Goal: Task Accomplishment & Management: Manage account settings

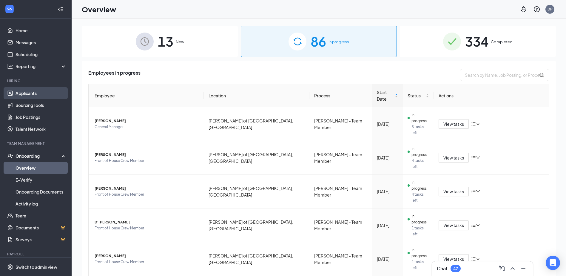
click at [51, 95] on link "Applicants" at bounding box center [41, 93] width 51 height 12
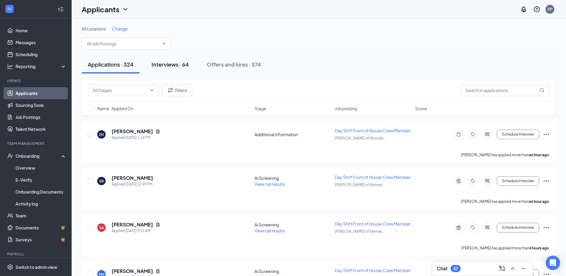
click at [186, 63] on div "Interviews · 64" at bounding box center [169, 64] width 37 height 7
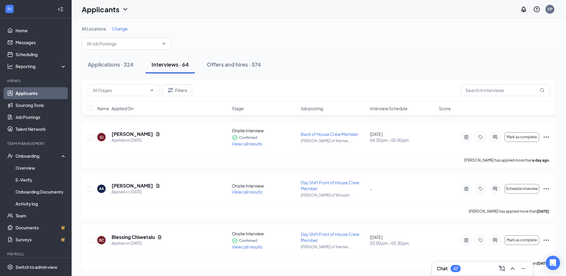
click at [119, 27] on span "Change" at bounding box center [120, 28] width 16 height 5
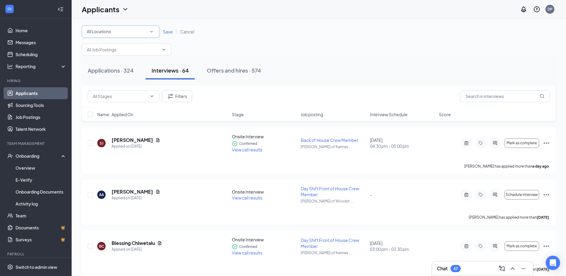
click at [150, 33] on icon "SmallChevronDown" at bounding box center [151, 31] width 5 height 5
click at [133, 75] on span "[PERSON_NAME] of Kennesaw, [GEOGRAPHIC_DATA]" at bounding box center [138, 76] width 105 height 5
click at [166, 32] on span "Save" at bounding box center [168, 31] width 10 height 5
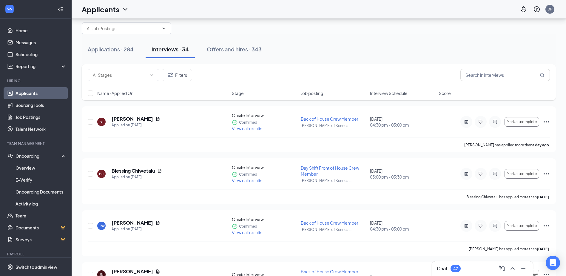
scroll to position [30, 0]
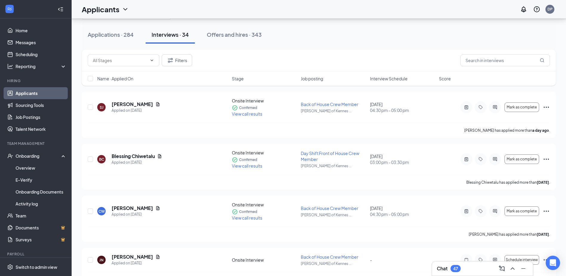
click at [388, 78] on span "Interview Schedule" at bounding box center [389, 78] width 38 height 6
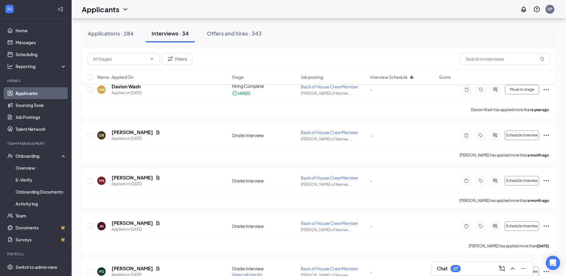
scroll to position [1074, 0]
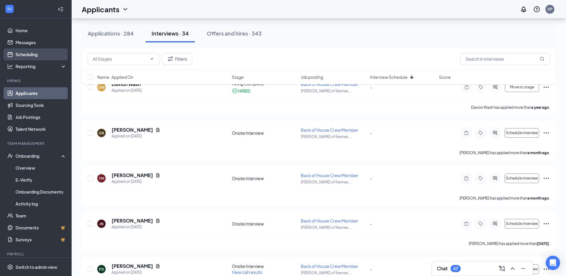
click at [35, 54] on link "Scheduling" at bounding box center [41, 54] width 51 height 12
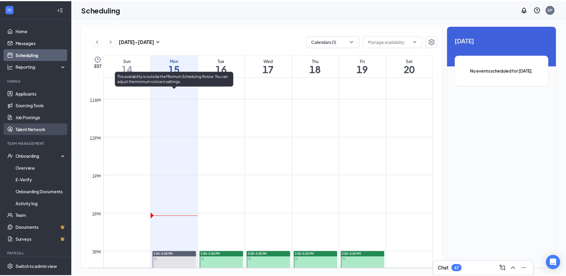
scroll to position [397, 0]
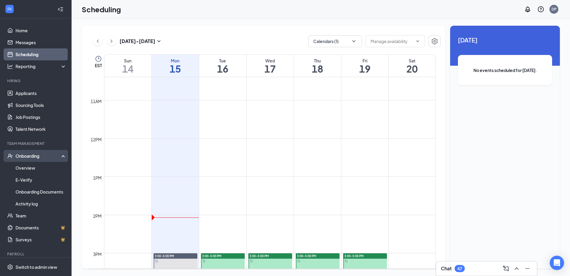
click at [37, 152] on div "Onboarding" at bounding box center [36, 156] width 72 height 12
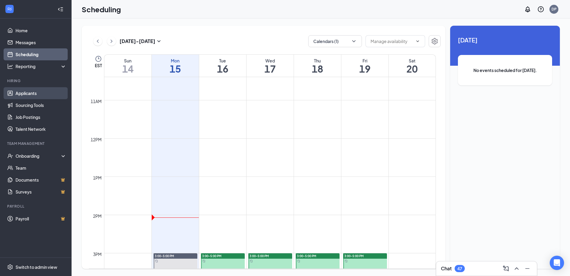
click at [30, 89] on link "Applicants" at bounding box center [41, 93] width 51 height 12
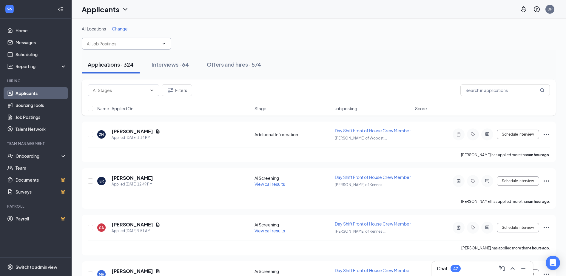
click at [159, 43] on span at bounding box center [126, 44] width 89 height 12
click at [165, 42] on icon "ChevronDown" at bounding box center [163, 43] width 5 height 5
click at [91, 45] on input "text" at bounding box center [123, 43] width 72 height 7
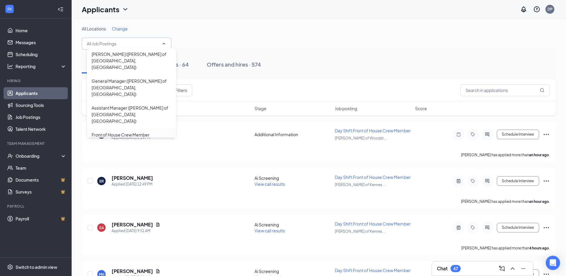
scroll to position [119, 0]
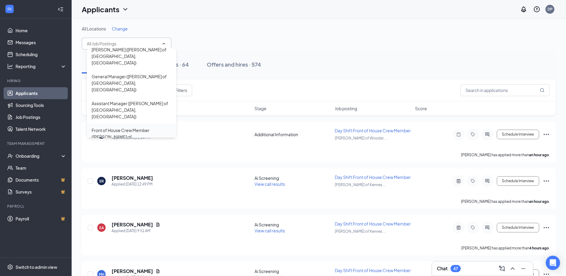
click at [125, 127] on div "Front of House Crew Member ([PERSON_NAME] of [GEOGRAPHIC_DATA], [GEOGRAPHIC_DAT…" at bounding box center [132, 140] width 80 height 26
type input "Front of House Crew Member ([PERSON_NAME] of [GEOGRAPHIC_DATA], [GEOGRAPHIC_DAT…"
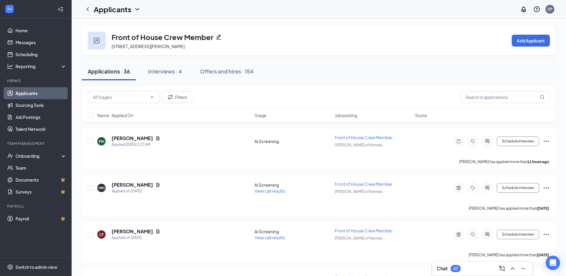
click at [118, 114] on span "Name · Applied On" at bounding box center [115, 115] width 36 height 6
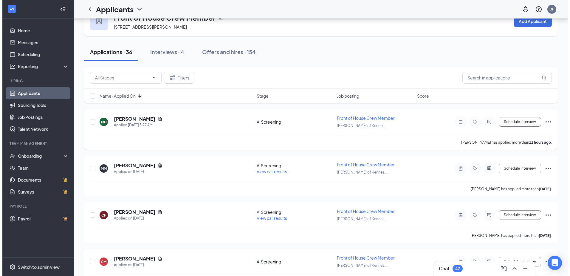
scroll to position [30, 0]
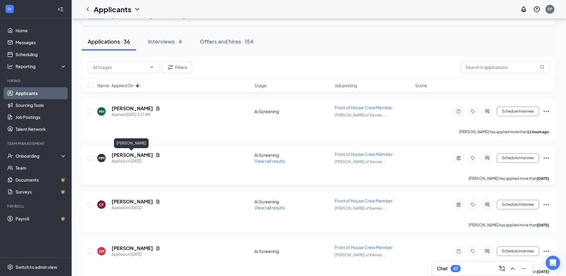
click at [138, 152] on h5 "[PERSON_NAME]" at bounding box center [132, 154] width 41 height 7
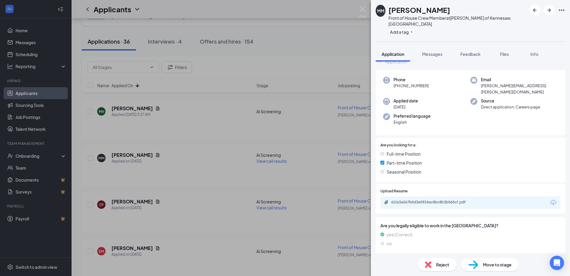
scroll to position [47, 0]
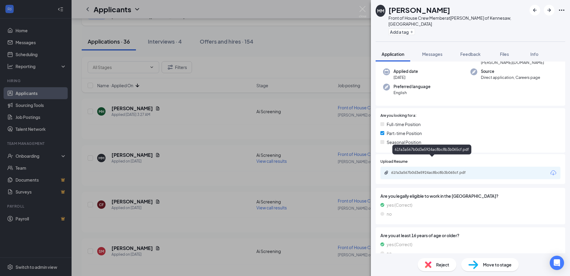
click at [422, 170] on div "61fa3a567b0d3e5924ac8bc8b3b065cf.pdf" at bounding box center [432, 172] width 83 height 5
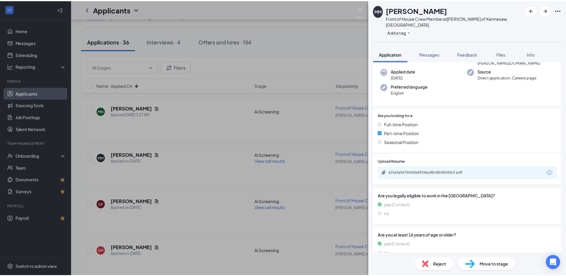
scroll to position [45, 0]
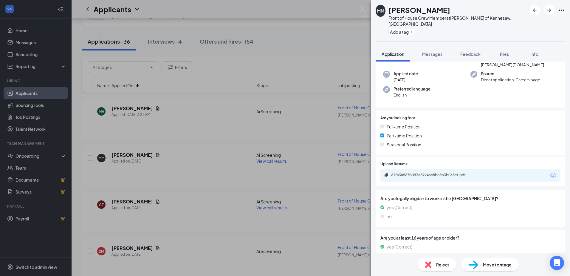
click at [247, 144] on div "MM [PERSON_NAME] Front of House Crew Member at [PERSON_NAME] of Kennesaw, [GEOG…" at bounding box center [285, 138] width 570 height 276
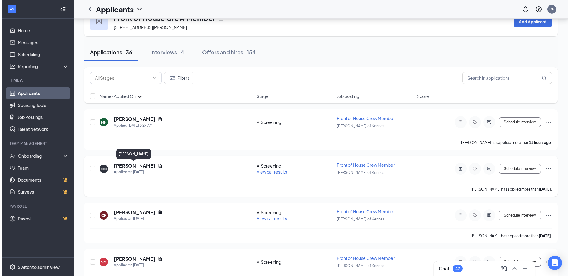
scroll to position [30, 0]
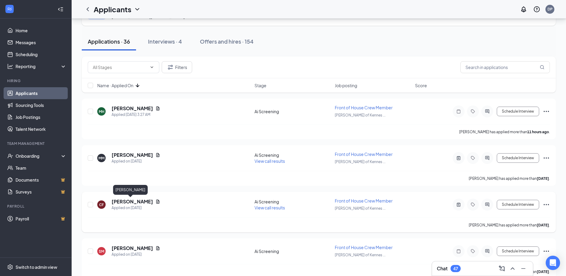
click at [120, 198] on h5 "[PERSON_NAME]" at bounding box center [132, 201] width 41 height 7
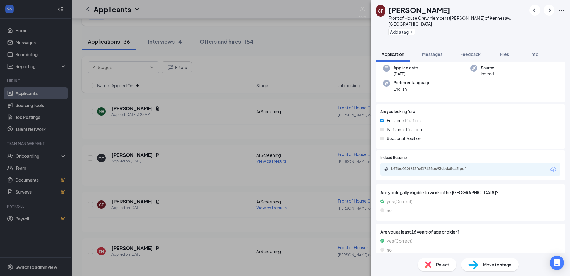
scroll to position [47, 0]
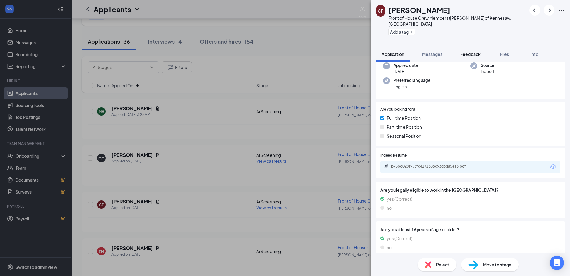
click at [475, 51] on span "Feedback" at bounding box center [470, 53] width 20 height 5
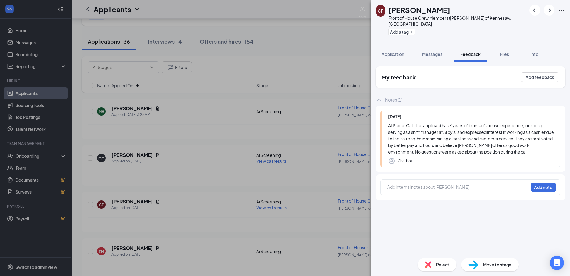
click at [504, 51] on span "Files" at bounding box center [504, 53] width 9 height 5
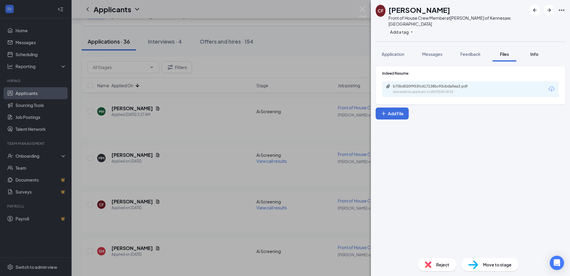
click at [534, 47] on button "Info" at bounding box center [534, 54] width 24 height 15
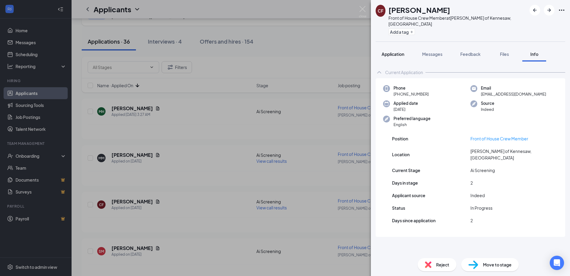
click at [395, 51] on button "Application" at bounding box center [393, 54] width 35 height 15
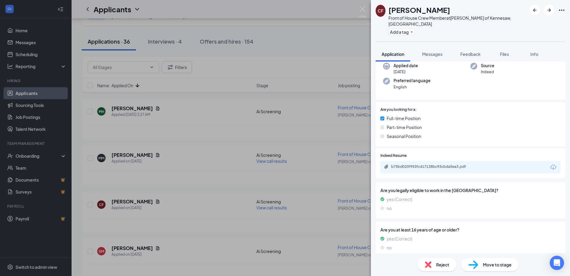
scroll to position [47, 0]
click at [482, 263] on div "Move to stage" at bounding box center [490, 264] width 58 height 13
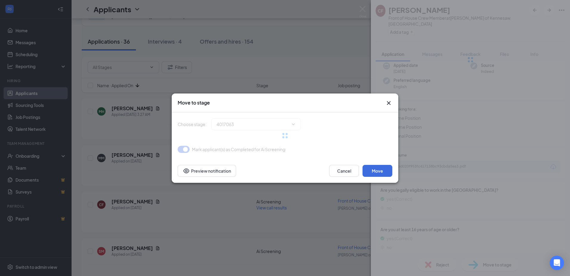
scroll to position [45, 0]
type input "Onsite Interview (next stage)"
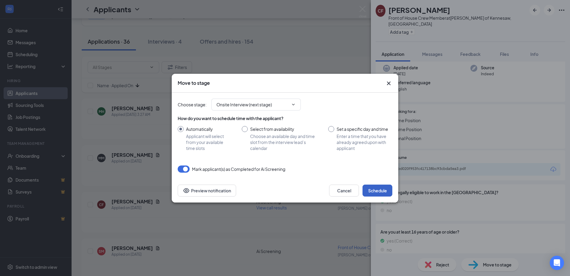
click at [376, 186] on button "Schedule" at bounding box center [378, 190] width 30 height 12
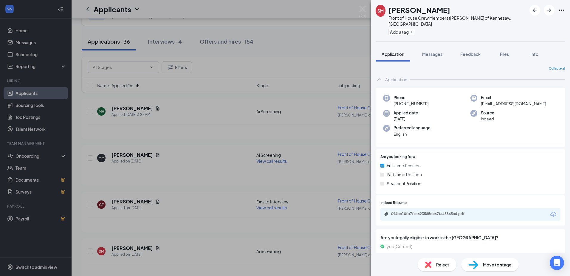
click at [188, 149] on div "SM [PERSON_NAME] Front of House Crew Member at [PERSON_NAME] of [GEOGRAPHIC_DAT…" at bounding box center [285, 138] width 570 height 276
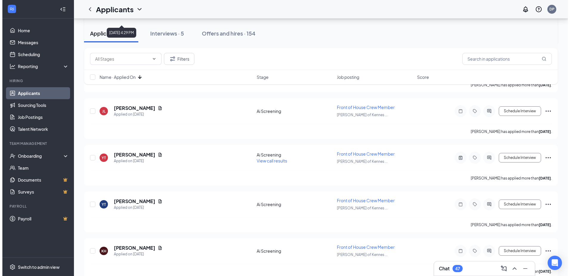
scroll to position [268, 0]
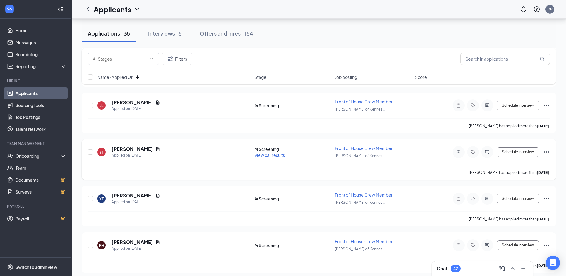
drag, startPoint x: 142, startPoint y: 165, endPoint x: 189, endPoint y: 175, distance: 48.0
click at [189, 175] on div "[PERSON_NAME] has applied more than [DATE] ." at bounding box center [319, 172] width 462 height 15
click at [125, 150] on h5 "[PERSON_NAME]" at bounding box center [132, 149] width 41 height 7
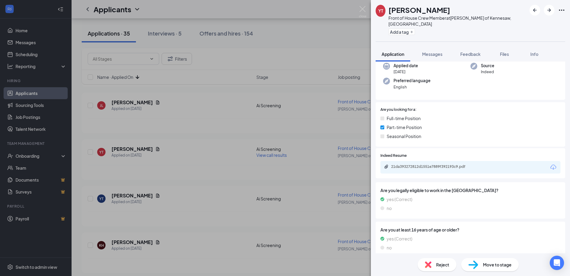
scroll to position [47, 0]
click at [408, 164] on div "21da393272812d1551e7889f392193c9.pdf" at bounding box center [432, 166] width 83 height 5
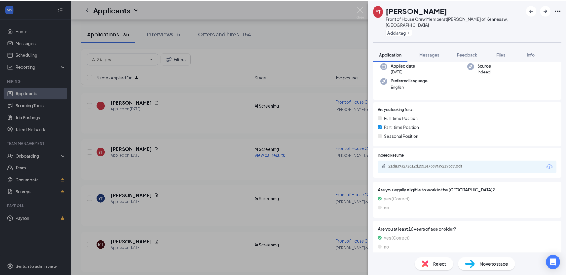
scroll to position [45, 0]
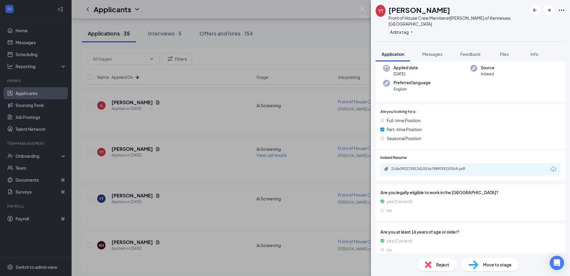
click at [330, 51] on div "YT [PERSON_NAME] Front of House Crew Member at [PERSON_NAME] of [GEOGRAPHIC_DAT…" at bounding box center [285, 138] width 570 height 276
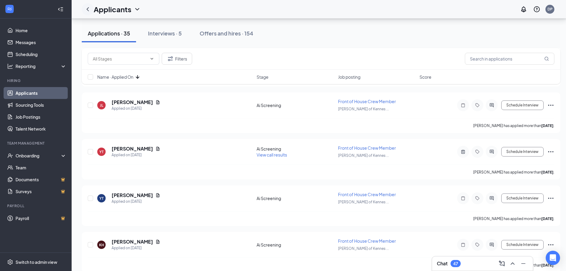
click at [89, 12] on icon "ChevronLeft" at bounding box center [87, 9] width 7 height 7
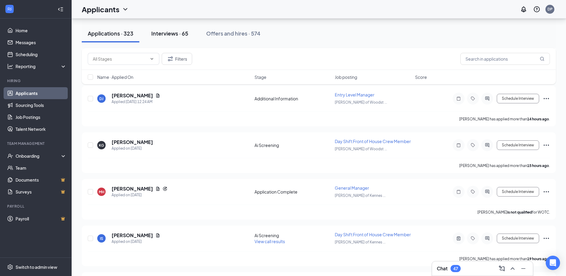
click at [179, 35] on div "Interviews · 65" at bounding box center [169, 33] width 37 height 7
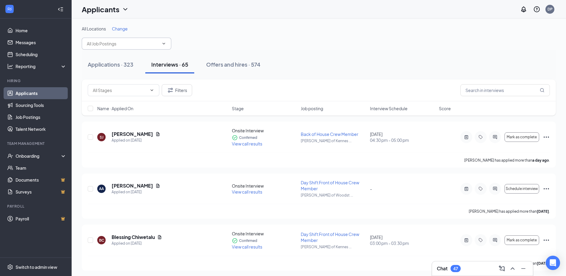
click at [110, 43] on input "text" at bounding box center [123, 43] width 72 height 7
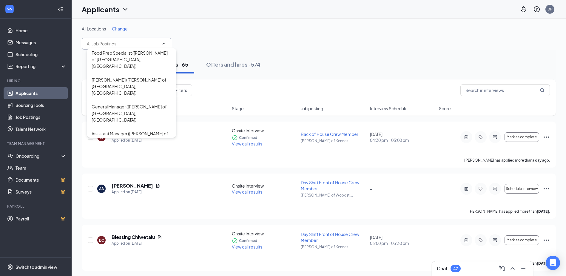
scroll to position [89, 0]
click at [129, 130] on div "Assistant Manager ([PERSON_NAME] of [GEOGRAPHIC_DATA], [GEOGRAPHIC_DATA])" at bounding box center [132, 140] width 80 height 20
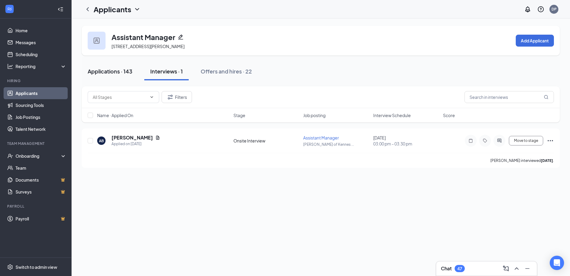
click at [123, 68] on div "Applications · 143" at bounding box center [110, 70] width 45 height 7
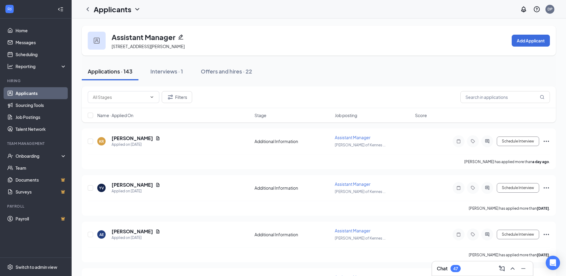
click at [113, 110] on div "Name · Applied On Stage Job posting Score" at bounding box center [319, 115] width 474 height 14
click at [115, 115] on span "Name · Applied On" at bounding box center [115, 115] width 36 height 6
click at [156, 138] on icon "Document" at bounding box center [157, 138] width 3 height 4
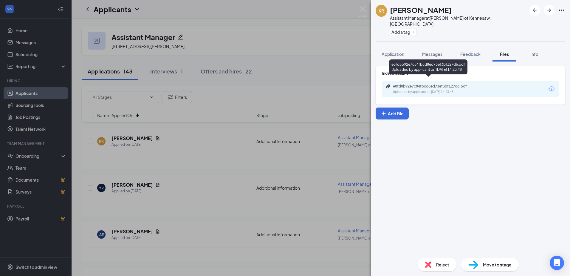
click at [404, 84] on div "e8fd8b92e7c84fbcd8ed73ef3bf127d6.pdf" at bounding box center [434, 86] width 83 height 5
click at [159, 175] on div "KR [PERSON_NAME] Assistant Manager at [GEOGRAPHIC_DATA][PERSON_NAME] of [GEOGRA…" at bounding box center [285, 138] width 570 height 276
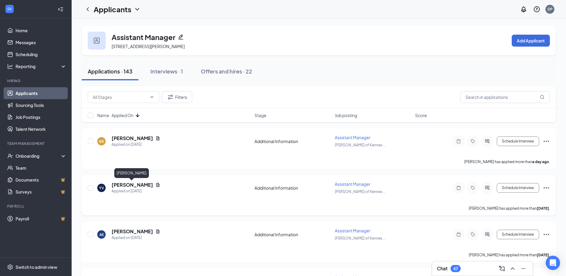
click at [142, 184] on h5 "[PERSON_NAME]" at bounding box center [132, 184] width 41 height 7
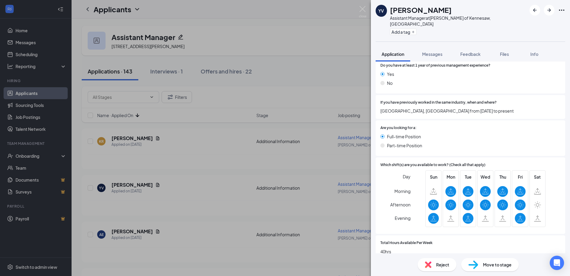
scroll to position [279, 0]
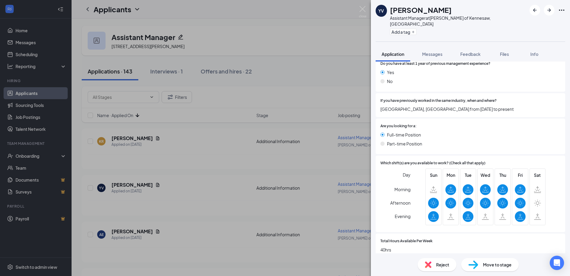
click at [196, 151] on div "YV [PERSON_NAME] Assistant Manager at [PERSON_NAME] of [GEOGRAPHIC_DATA], [GEOG…" at bounding box center [285, 138] width 570 height 276
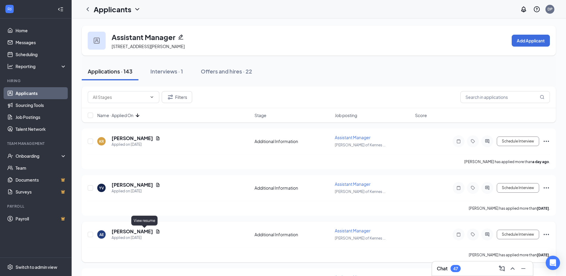
click at [155, 229] on icon "Document" at bounding box center [157, 231] width 5 height 5
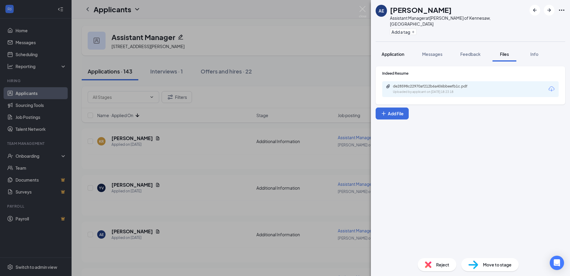
click at [400, 51] on span "Application" at bounding box center [393, 53] width 23 height 5
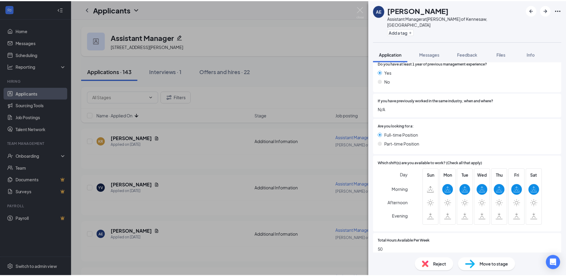
scroll to position [249, 0]
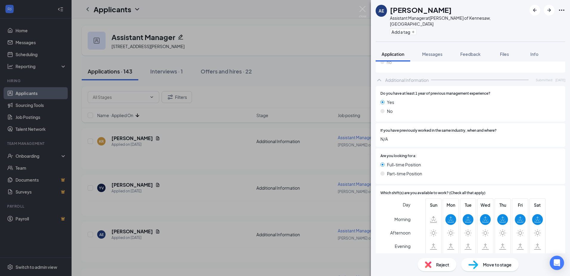
click at [225, 153] on div "AE [PERSON_NAME] Assistant Manager at [GEOGRAPHIC_DATA][PERSON_NAME] of [GEOGRA…" at bounding box center [285, 138] width 570 height 276
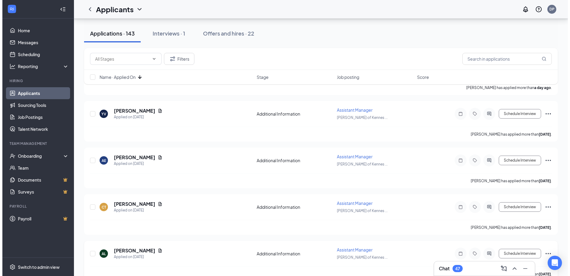
scroll to position [89, 0]
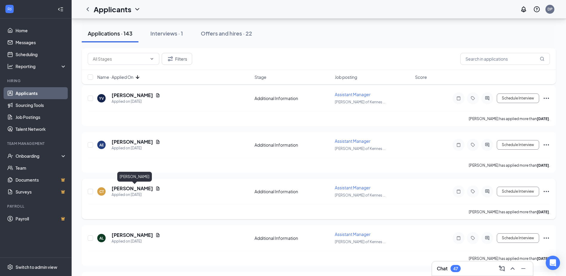
click at [150, 186] on h5 "[PERSON_NAME]" at bounding box center [132, 188] width 41 height 7
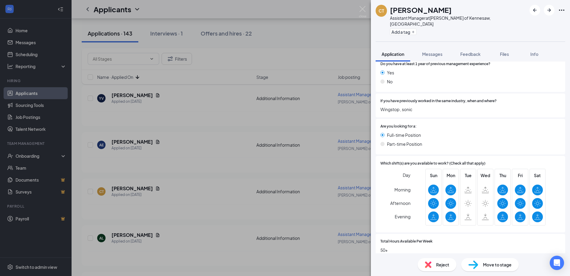
scroll to position [279, 0]
click at [234, 175] on div "CT [PERSON_NAME] Assistant Manager at [PERSON_NAME] of [GEOGRAPHIC_DATA], [GEOG…" at bounding box center [285, 138] width 570 height 276
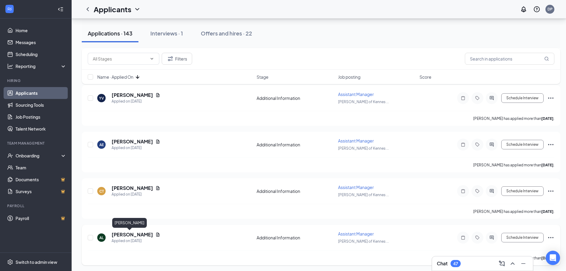
click at [119, 233] on h5 "[PERSON_NAME]" at bounding box center [132, 234] width 41 height 7
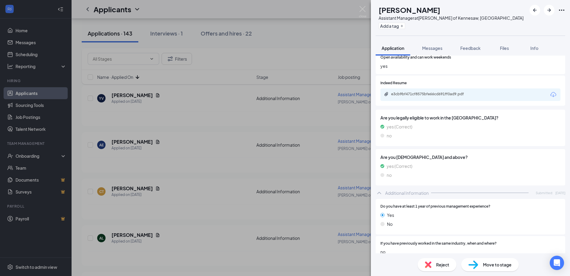
scroll to position [130, 0]
drag, startPoint x: 431, startPoint y: 51, endPoint x: 442, endPoint y: 44, distance: 13.0
click at [431, 51] on button "Messages" at bounding box center [432, 48] width 32 height 15
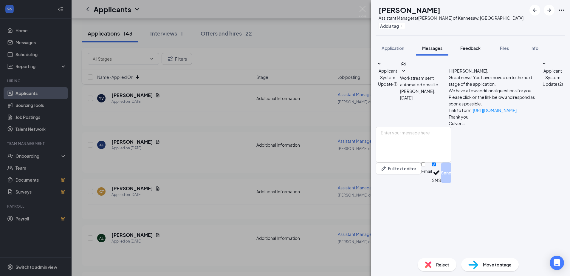
click at [468, 44] on button "Feedback" at bounding box center [470, 48] width 32 height 15
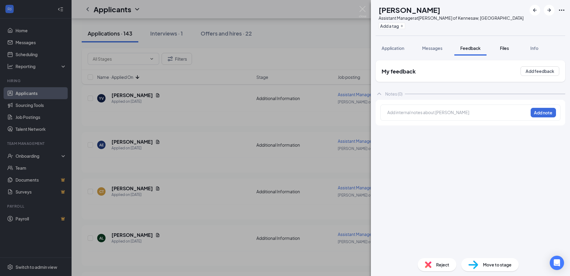
click at [505, 48] on span "Files" at bounding box center [504, 47] width 9 height 5
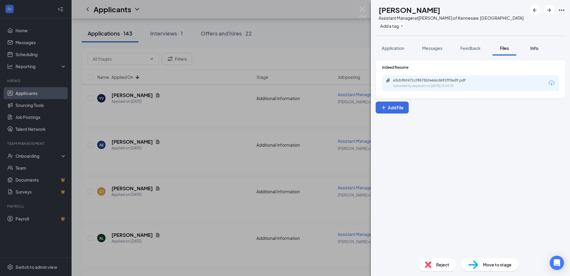
click at [532, 45] on button "Info" at bounding box center [534, 48] width 24 height 15
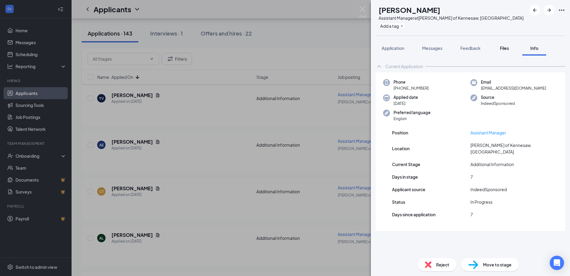
click at [510, 51] on div "Files" at bounding box center [505, 48] width 12 height 6
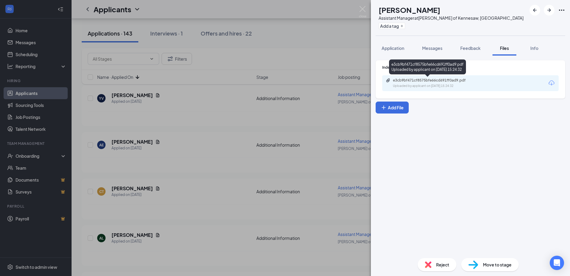
click at [443, 75] on div "e3cb9bf471cf8575bfe66cd691ff0ad9.pdf Uploaded by applicant on [DATE] 15:24:32" at bounding box center [427, 67] width 77 height 17
click at [431, 86] on div "Uploaded by applicant on [DATE] 15:24:32" at bounding box center [437, 85] width 89 height 5
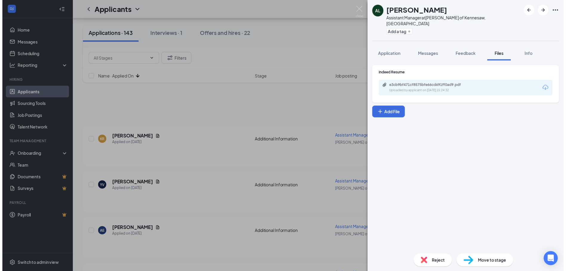
scroll to position [89, 0]
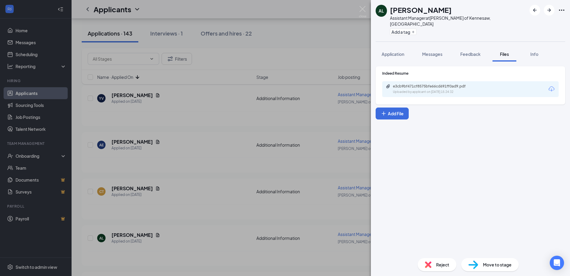
click at [224, 141] on div "AL [PERSON_NAME] Assistant Manager at [PERSON_NAME] of [GEOGRAPHIC_DATA], [GEOG…" at bounding box center [285, 138] width 570 height 276
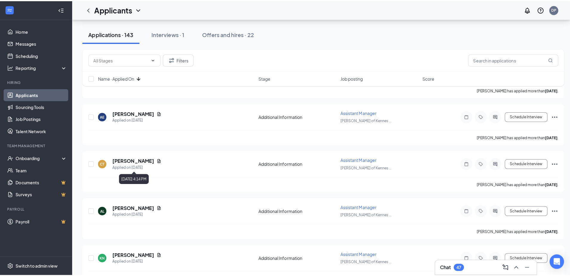
scroll to position [149, 0]
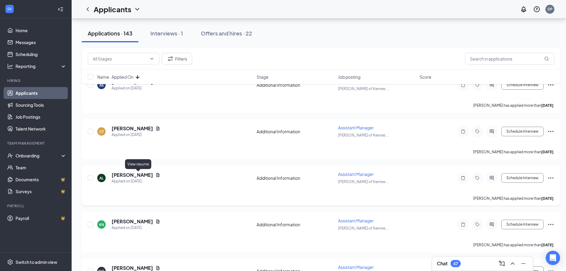
click at [155, 175] on icon "Document" at bounding box center [157, 175] width 5 height 5
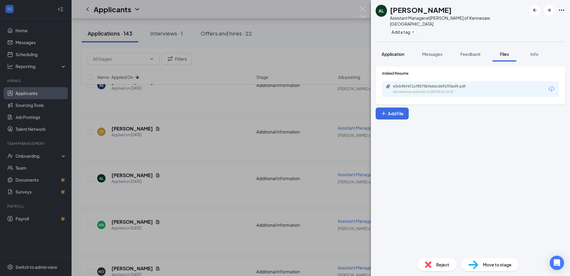
click at [390, 51] on span "Application" at bounding box center [393, 53] width 23 height 5
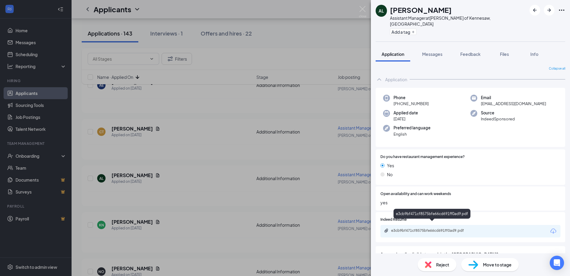
click at [399, 228] on div "e3cb9bf471cf8575bfe66cd691ff0ad9.pdf" at bounding box center [432, 230] width 83 height 5
click at [192, 208] on div "AL Ana Louis Assistant Manager at Culver's of Kennesaw, GA Add a tag Applicatio…" at bounding box center [285, 138] width 570 height 276
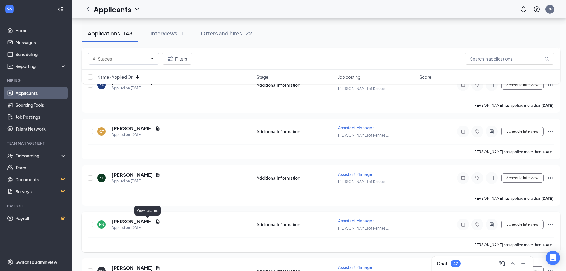
click at [156, 222] on icon "Document" at bounding box center [157, 221] width 3 height 4
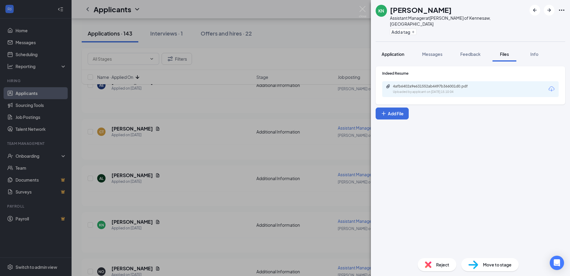
click at [394, 51] on span "Application" at bounding box center [393, 53] width 23 height 5
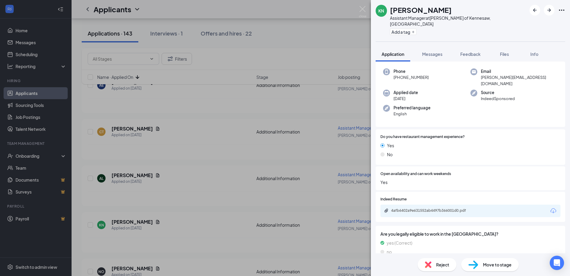
scroll to position [76, 0]
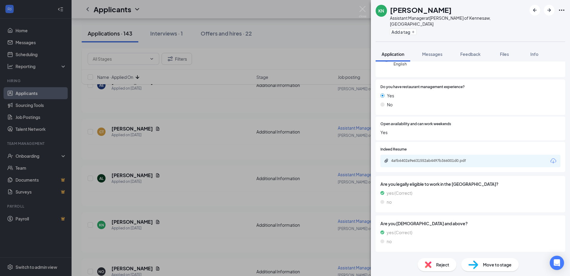
click at [380, 255] on icon "ChevronUp" at bounding box center [379, 258] width 7 height 7
click at [380, 255] on icon "ChevronDown" at bounding box center [379, 258] width 7 height 7
click at [380, 255] on icon "ChevronUp" at bounding box center [379, 258] width 7 height 7
click at [443, 158] on div "4afb6402a9e631552ab4497b366001d0.pdf" at bounding box center [432, 160] width 83 height 5
drag, startPoint x: 279, startPoint y: 163, endPoint x: 276, endPoint y: 164, distance: 3.1
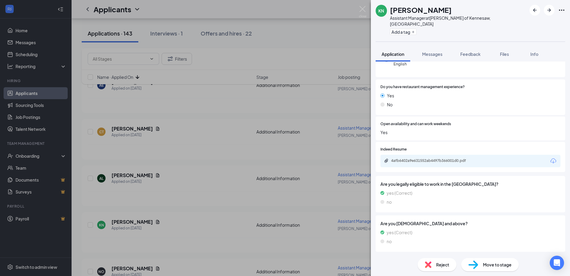
click at [279, 163] on div "KN Kellee Nelson Assistant Manager at Culver's of Kennesaw, GA Add a tag Applic…" at bounding box center [285, 138] width 570 height 276
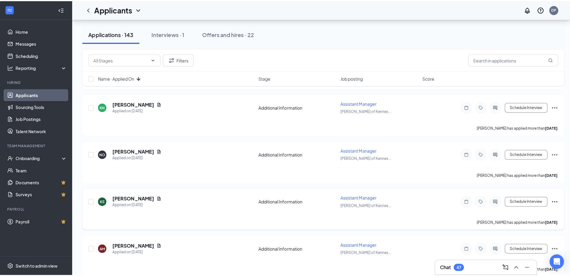
scroll to position [268, 0]
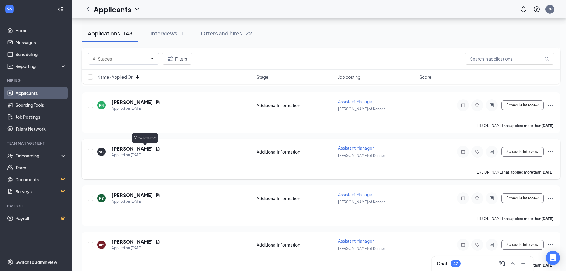
click at [155, 149] on icon "Document" at bounding box center [157, 148] width 5 height 5
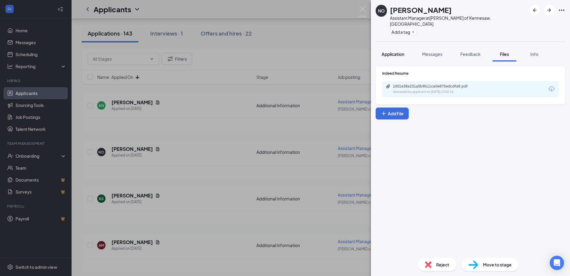
click at [400, 51] on button "Application" at bounding box center [393, 54] width 35 height 15
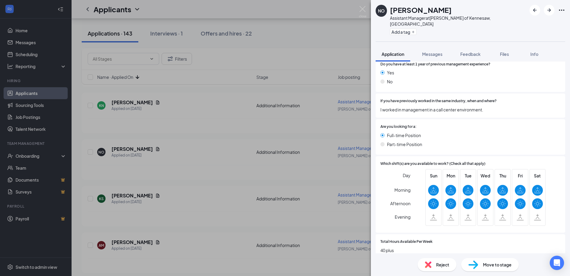
scroll to position [279, 0]
click at [198, 146] on div "NO Naija Owens Assistant Manager at Culver's of Kennesaw, GA Add a tag Applicat…" at bounding box center [285, 138] width 570 height 276
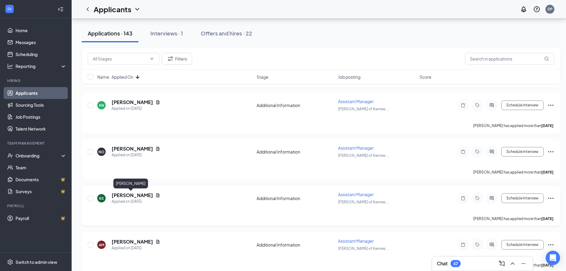
click at [134, 194] on h5 "[PERSON_NAME]" at bounding box center [132, 195] width 41 height 7
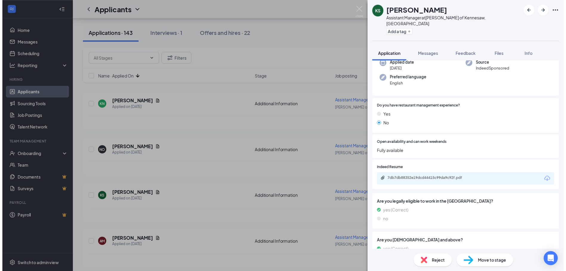
scroll to position [119, 0]
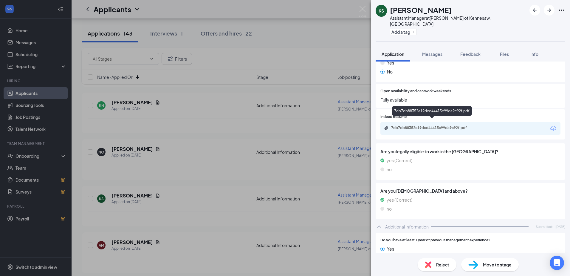
click at [421, 125] on div "7db7db88352e19dcd44415c99da9c92f.pdf" at bounding box center [432, 127] width 83 height 5
click at [179, 155] on div "KS Kristie Smith Assistant Manager at Culver's of Kennesaw, GA Add a tag Applic…" at bounding box center [285, 138] width 570 height 276
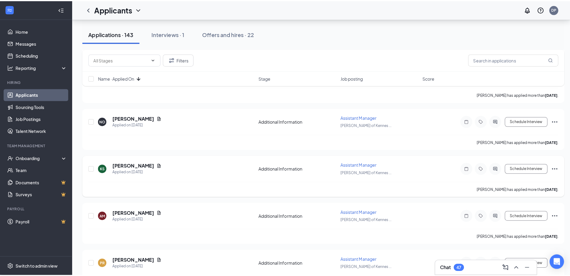
scroll to position [358, 0]
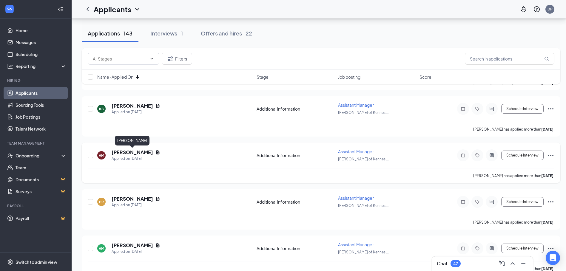
click at [130, 153] on h5 "[PERSON_NAME]" at bounding box center [132, 152] width 41 height 7
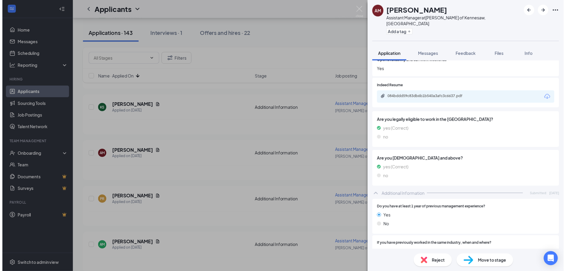
scroll to position [119, 0]
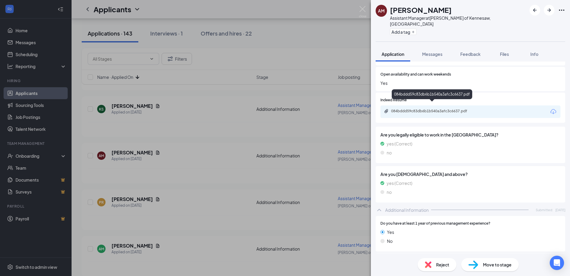
click at [426, 109] on div "084bddd59c83db6b1b540a3afc3c6637.pdf" at bounding box center [432, 111] width 83 height 5
click at [169, 148] on div "AM Amber McDonald Assistant Manager at Culver's of Kennesaw, GA Add a tag Appli…" at bounding box center [285, 138] width 570 height 276
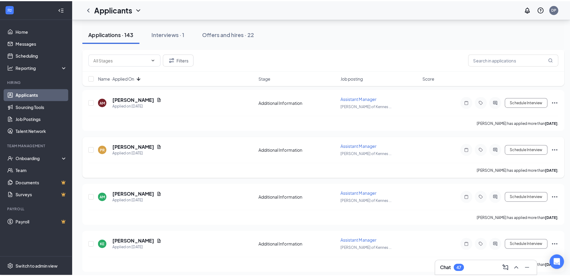
scroll to position [417, 0]
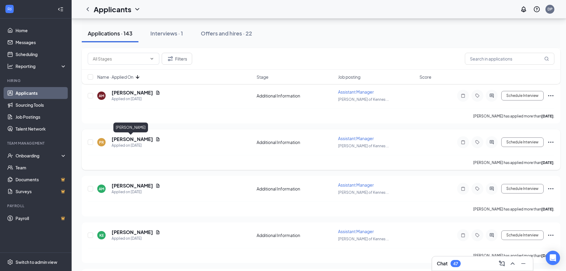
click at [135, 138] on h5 "[PERSON_NAME]" at bounding box center [132, 139] width 41 height 7
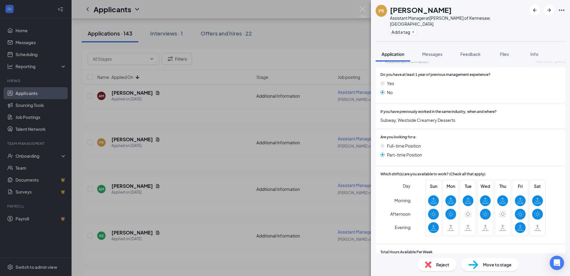
scroll to position [292, 0]
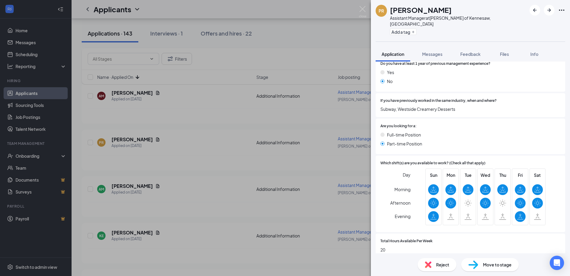
click at [175, 140] on div "PR Paige Rowell Assistant Manager at Culver's of Kennesaw, GA Add a tag Applica…" at bounding box center [285, 138] width 570 height 276
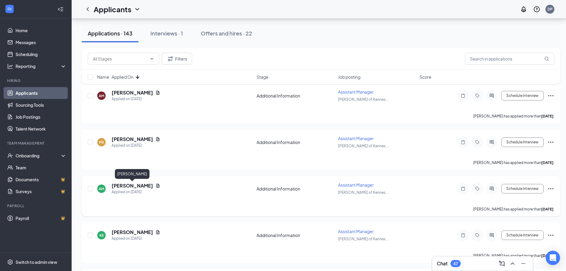
click at [139, 187] on h5 "[PERSON_NAME]" at bounding box center [132, 185] width 41 height 7
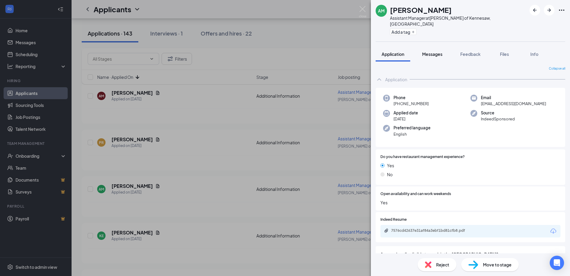
click at [433, 51] on span "Messages" at bounding box center [432, 53] width 20 height 5
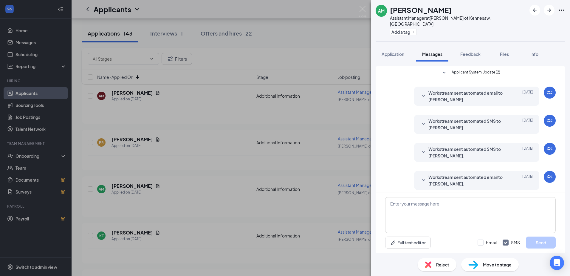
scroll to position [15, 0]
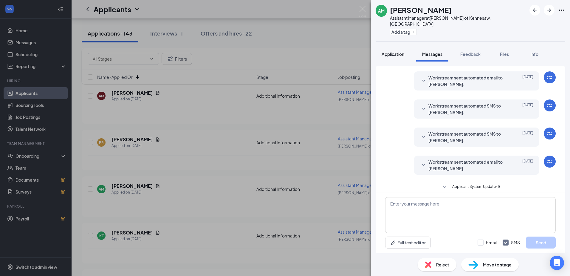
click at [400, 51] on button "Application" at bounding box center [393, 54] width 35 height 15
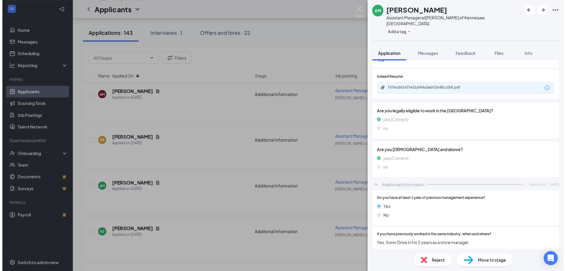
scroll to position [130, 0]
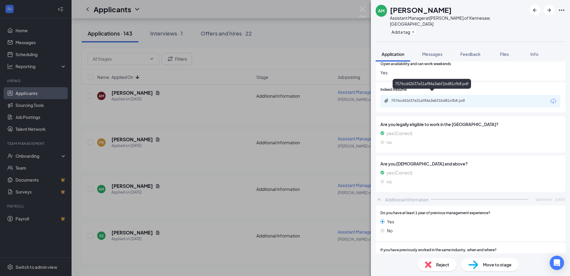
click at [433, 98] on div "7576cd42637e31af84a3ebf1bd81cfb8.pdf" at bounding box center [432, 100] width 83 height 5
click at [194, 166] on div "AM Armani McDonald Assistant Manager at Culver's of Kennesaw, GA Add a tag Appl…" at bounding box center [285, 138] width 570 height 276
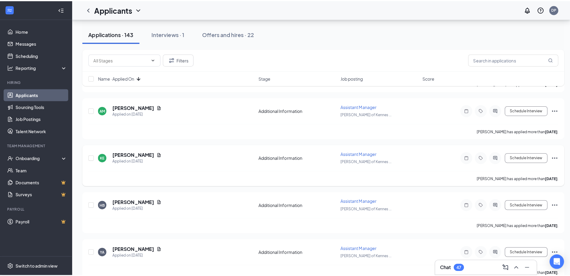
scroll to position [507, 0]
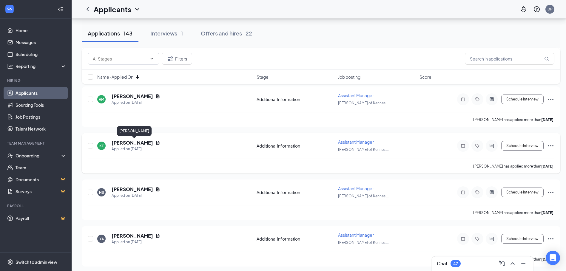
click at [145, 141] on h5 "[PERSON_NAME]" at bounding box center [132, 143] width 41 height 7
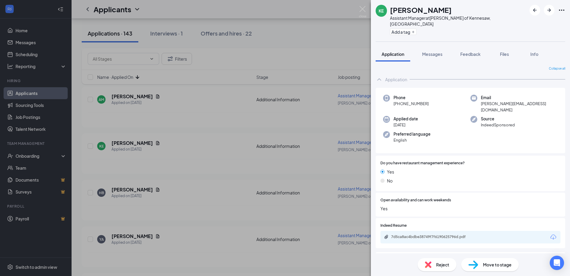
click at [228, 161] on div "KE Kenneth Emerson-Smith Assistant Manager at Culver's of Kennesaw, GA Add a ta…" at bounding box center [285, 138] width 570 height 276
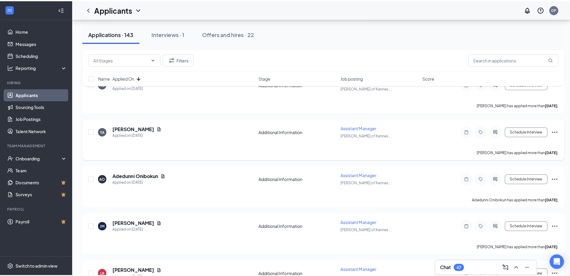
scroll to position [626, 0]
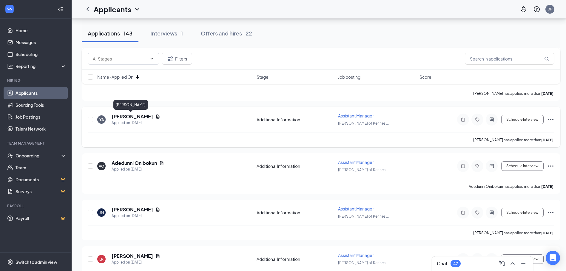
click at [131, 116] on h5 "[PERSON_NAME]" at bounding box center [132, 116] width 41 height 7
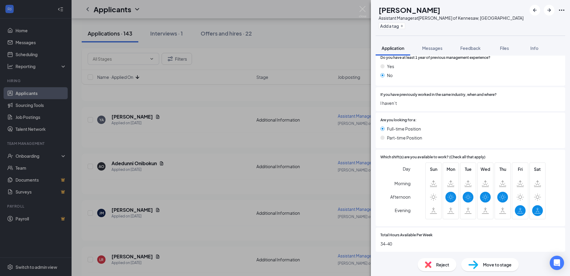
scroll to position [219, 0]
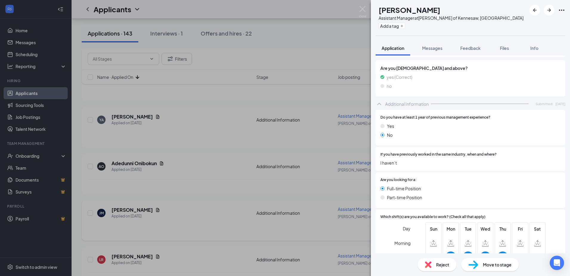
click at [182, 129] on div "YA Yusef Alwan Assistant Manager at Culver's of Kennesaw, GA Add a tag Applicat…" at bounding box center [285, 138] width 570 height 276
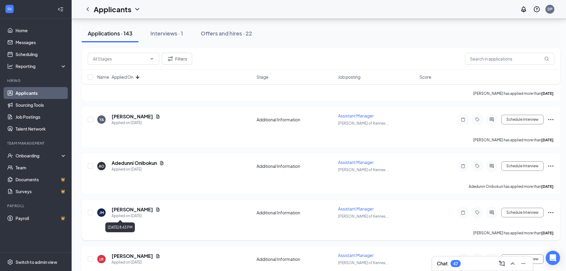
click at [129, 211] on h5 "[PERSON_NAME]" at bounding box center [132, 209] width 41 height 7
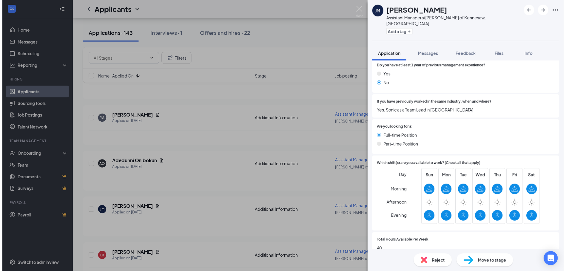
scroll to position [279, 0]
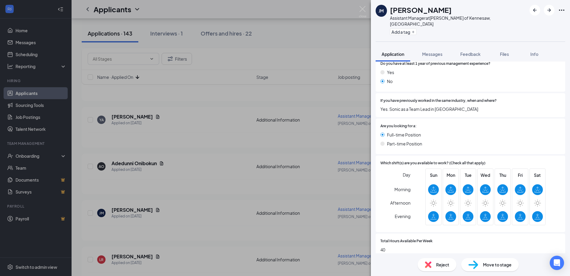
click at [248, 135] on div "JM Jazmin Munoz Assistant Manager at Culver's of Kennesaw, GA Add a tag Applica…" at bounding box center [285, 138] width 570 height 276
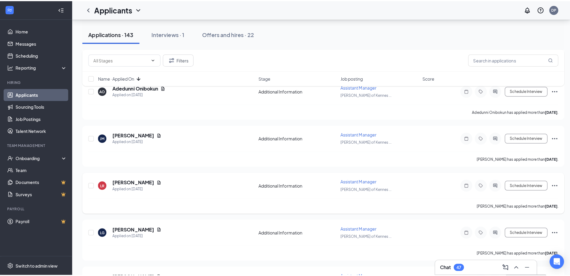
scroll to position [716, 0]
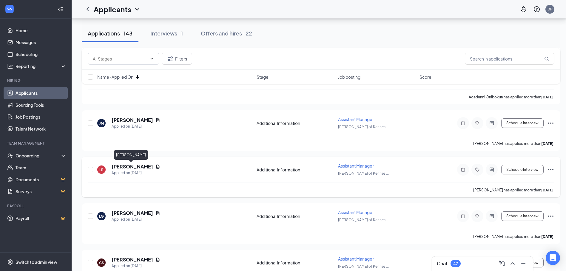
click at [125, 164] on h5 "[PERSON_NAME]" at bounding box center [132, 166] width 41 height 7
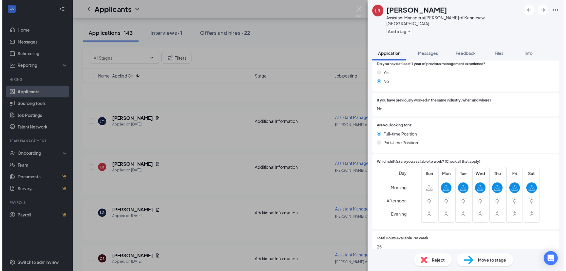
scroll to position [279, 0]
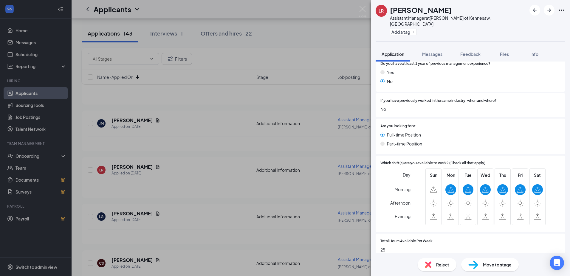
click at [219, 129] on div "LR Londyn Raines Assistant Manager at Culver's of Kennesaw, GA Add a tag Applic…" at bounding box center [285, 138] width 570 height 276
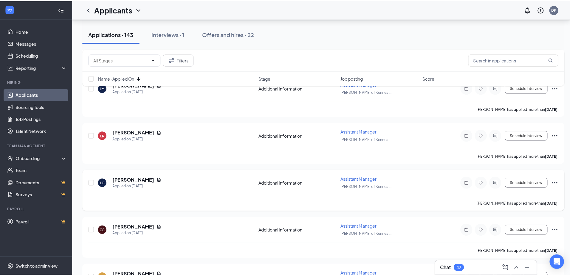
scroll to position [789, 0]
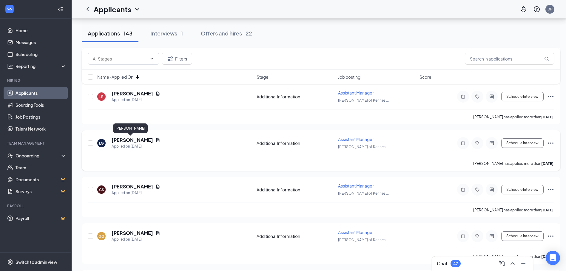
click at [129, 140] on h5 "[PERSON_NAME]" at bounding box center [132, 140] width 41 height 7
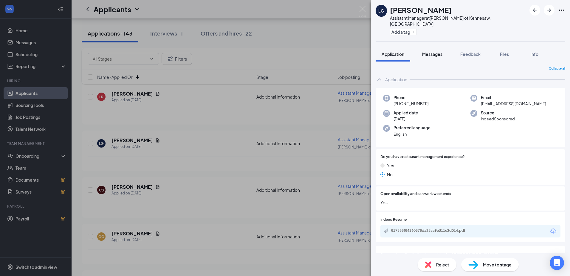
click at [428, 51] on span "Messages" at bounding box center [432, 53] width 20 height 5
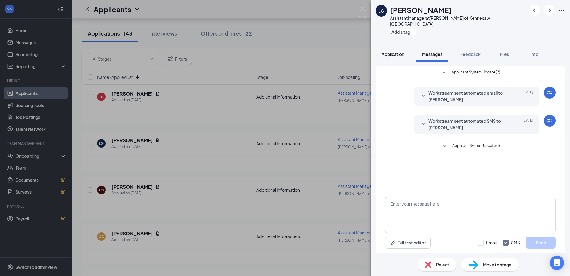
click at [406, 47] on button "Application" at bounding box center [393, 54] width 35 height 15
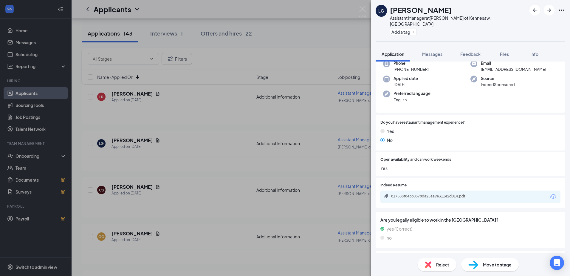
scroll to position [89, 0]
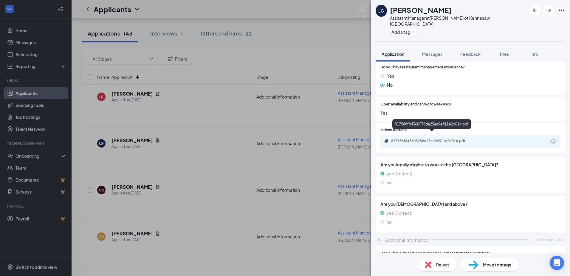
click at [419, 138] on div "817588f84360578da25aa9e311e2d014.pdf" at bounding box center [432, 140] width 83 height 5
